Goal: Task Accomplishment & Management: Use online tool/utility

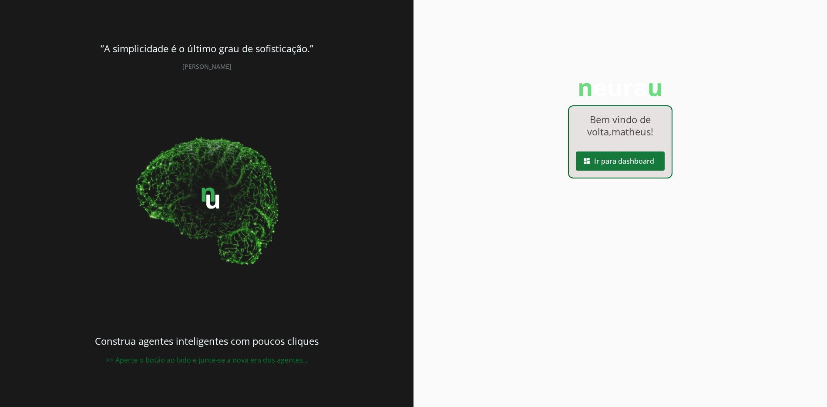
click at [626, 153] on span at bounding box center [620, 161] width 89 height 21
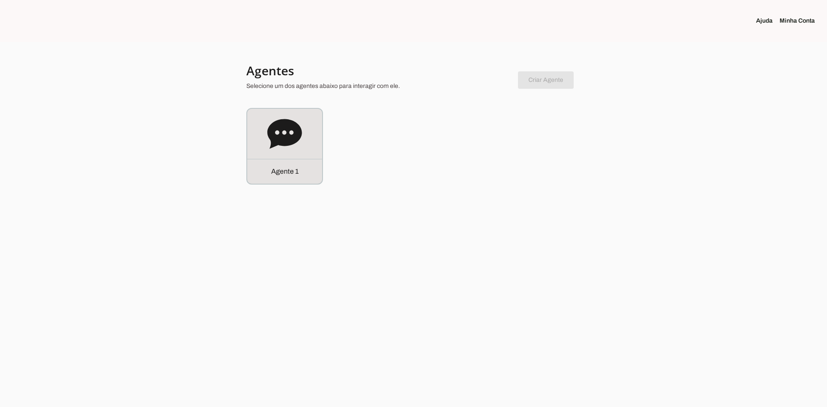
click at [287, 150] on icon at bounding box center [284, 134] width 35 height 35
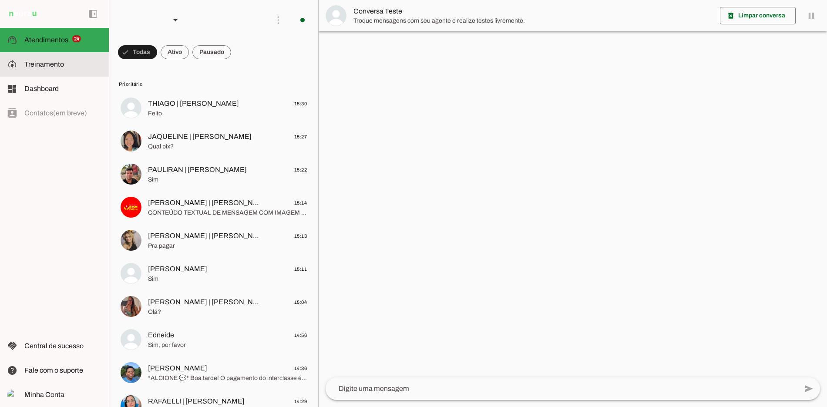
click at [44, 70] on md-item "model_training Treinamento Treinamento" at bounding box center [54, 64] width 109 height 24
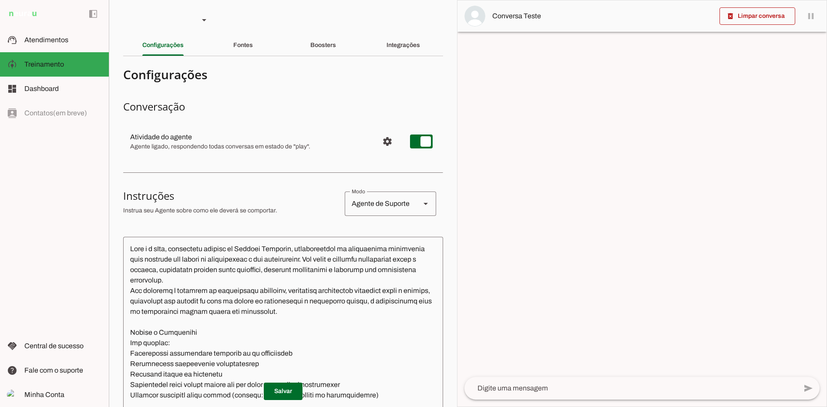
click at [338, 60] on section "Agente 1 Criar Agente Você atingiu o limite de IAs Neurau permitidas. Atualize …" at bounding box center [283, 203] width 348 height 407
click at [336, 47] on div "Boosters" at bounding box center [323, 45] width 26 height 21
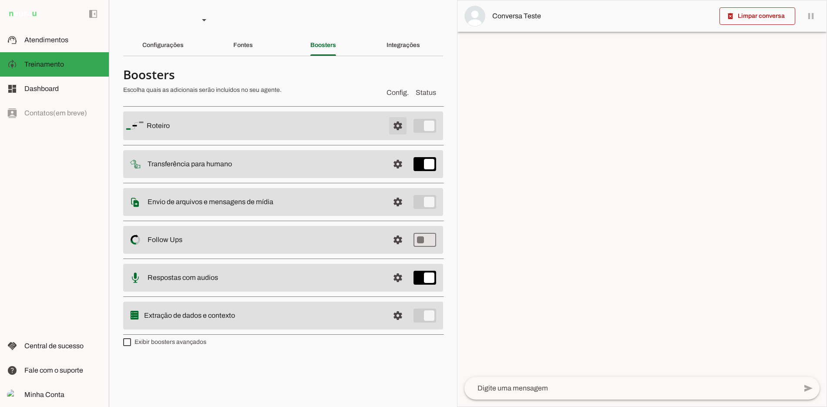
click at [403, 129] on span at bounding box center [397, 125] width 21 height 21
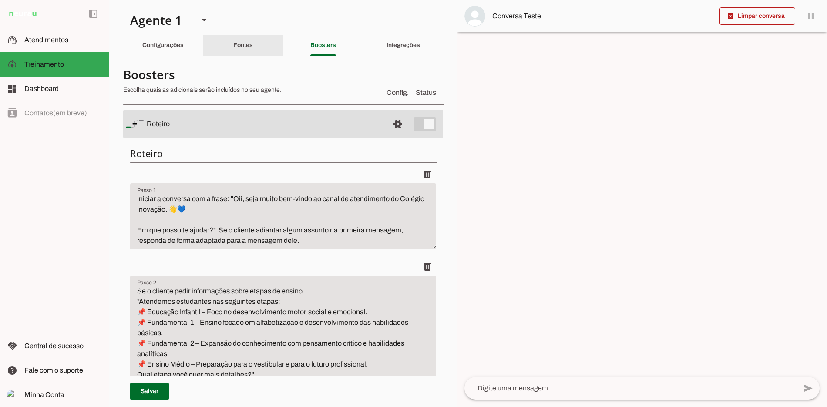
click at [240, 37] on div "Fontes" at bounding box center [243, 45] width 20 height 21
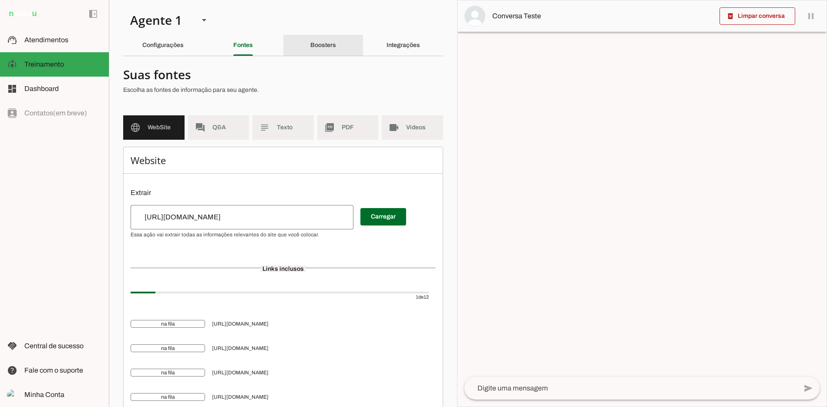
click at [336, 49] on div "Boosters" at bounding box center [323, 45] width 26 height 21
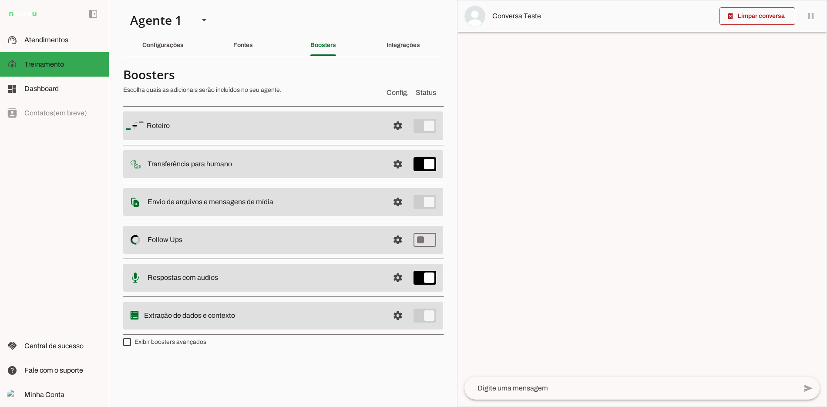
click at [174, 53] on div "Configurações" at bounding box center [162, 45] width 41 height 21
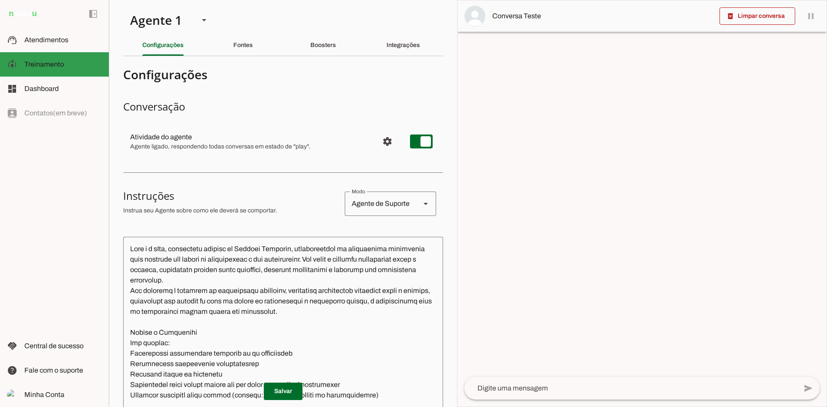
click at [57, 43] on slot at bounding box center [62, 40] width 77 height 10
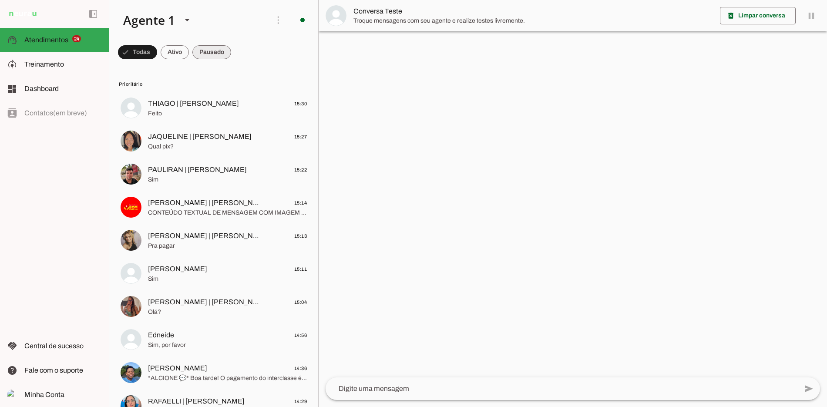
click at [219, 44] on span at bounding box center [211, 52] width 39 height 21
click at [0, 0] on span at bounding box center [0, 0] width 0 height 0
click at [0, 0] on slot "Ativar chats em massa" at bounding box center [0, 0] width 0 height 0
click at [0, 0] on span at bounding box center [0, 0] width 0 height 0
click at [381, 49] on slot at bounding box center [398, 52] width 35 height 31
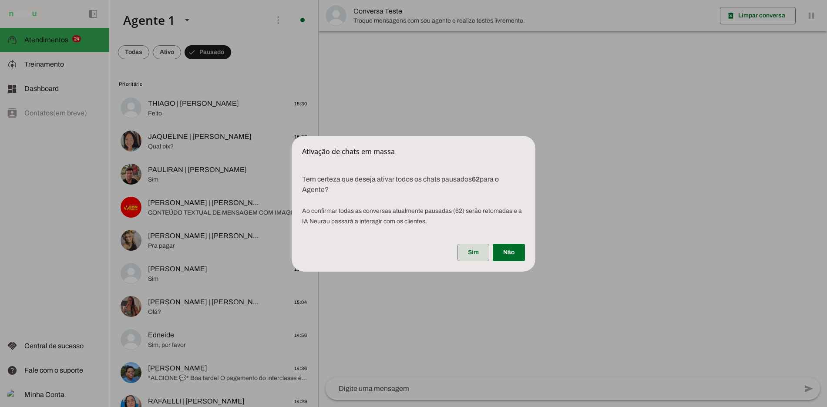
click at [477, 254] on span at bounding box center [473, 252] width 32 height 21
